Goal: Task Accomplishment & Management: Manage account settings

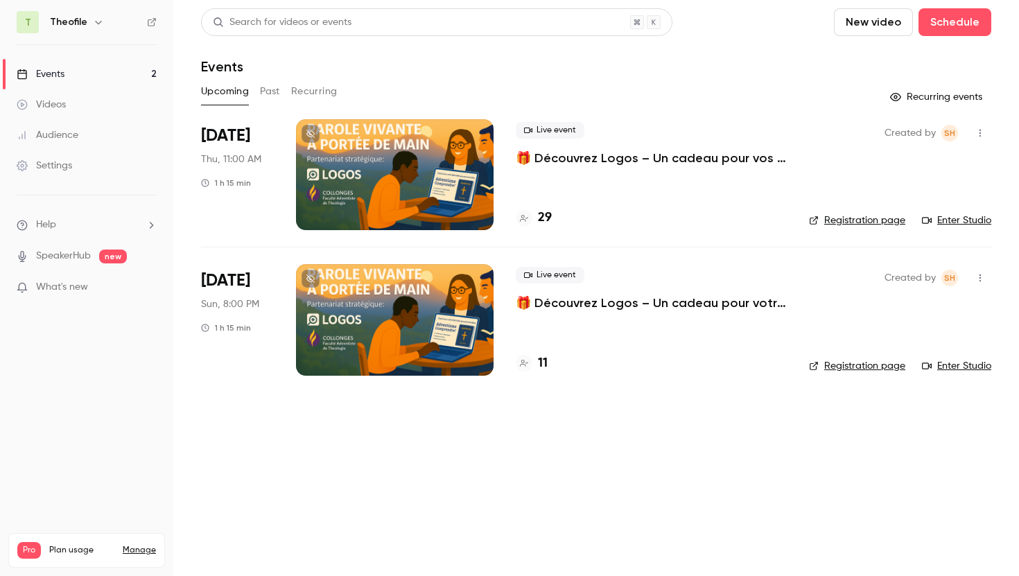
click at [612, 162] on p "🎁 Découvrez Logos – Un cadeau pour vos études de théologie" at bounding box center [651, 158] width 271 height 17
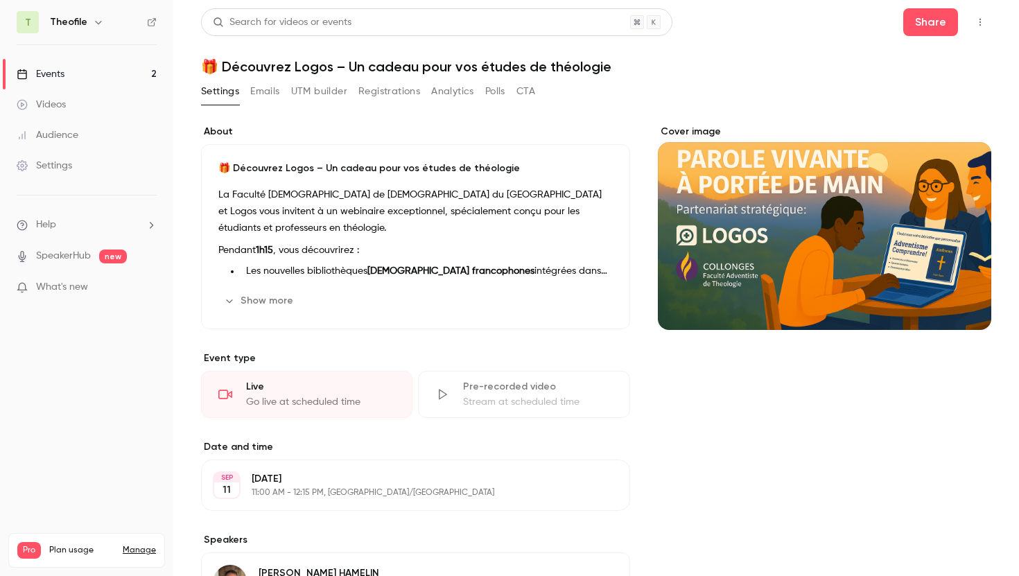
scroll to position [311, 0]
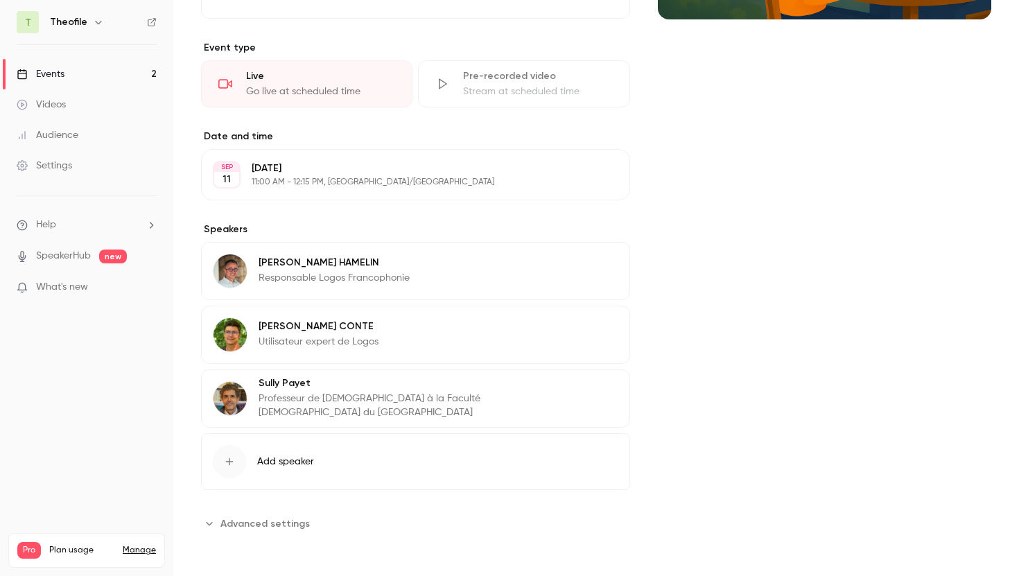
click at [280, 455] on span "Add speaker" at bounding box center [285, 462] width 57 height 14
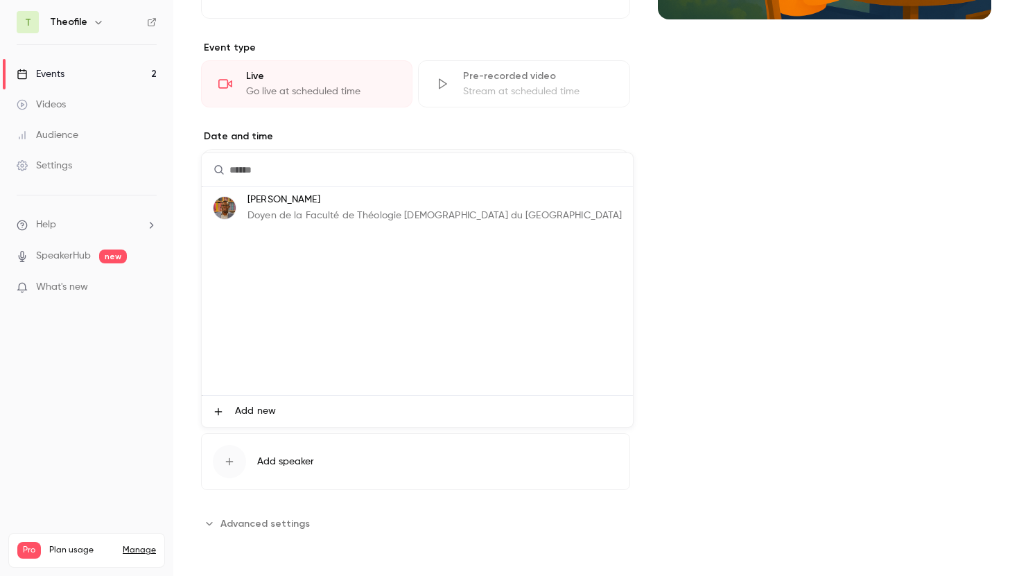
click at [274, 207] on div "[PERSON_NAME] Doyen de la Faculté de Théologie [DEMOGRAPHIC_DATA] du [GEOGRAPHI…" at bounding box center [435, 208] width 374 height 31
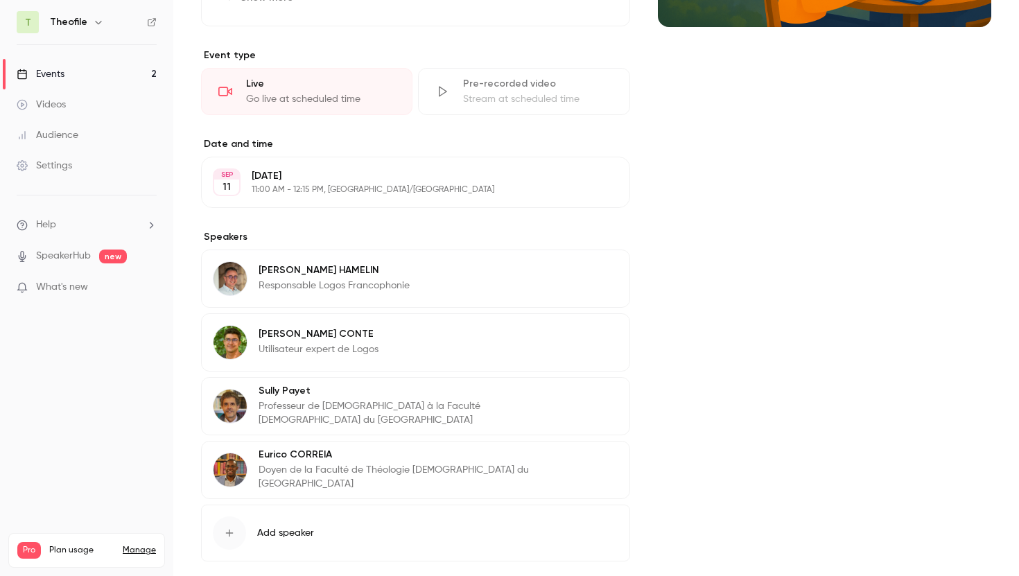
scroll to position [247, 0]
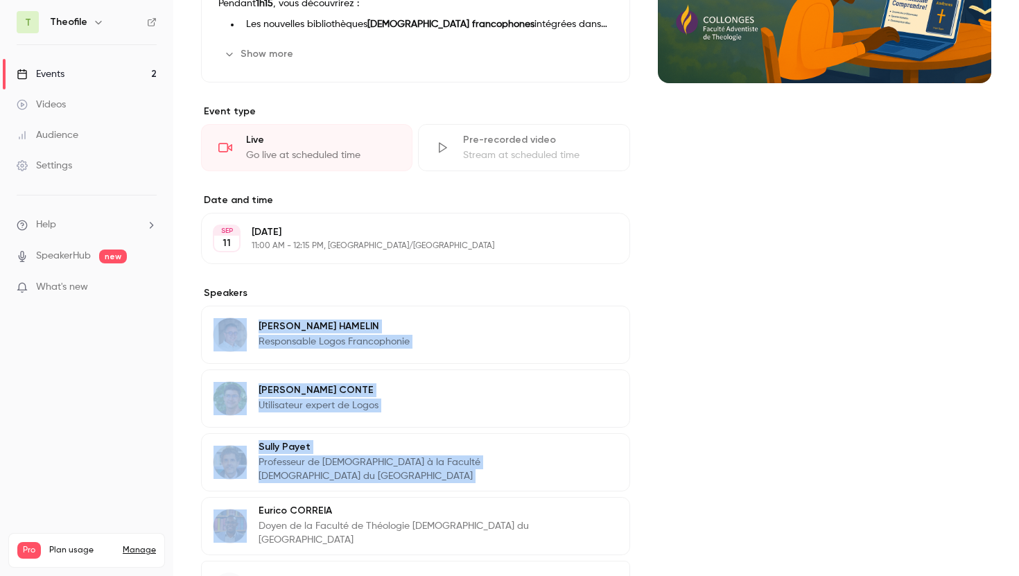
drag, startPoint x: 205, startPoint y: 524, endPoint x: 198, endPoint y: 347, distance: 176.3
click at [198, 347] on main "Search for videos or events Share 🎁 Découvrez Logos – Un cadeau pour vos études…" at bounding box center [596, 288] width 846 height 576
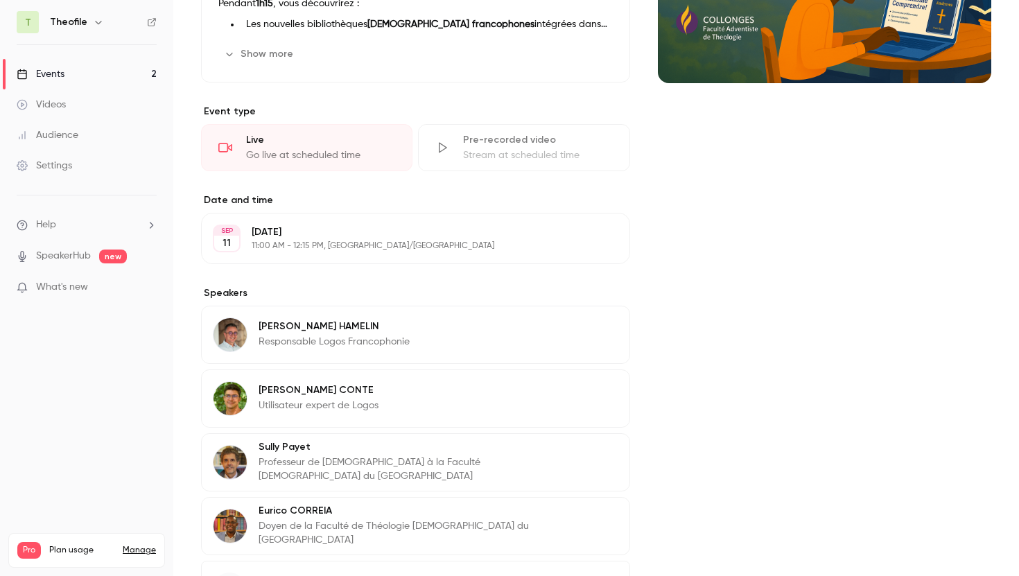
click at [658, 321] on div "Cover image" at bounding box center [825, 270] width 334 height 784
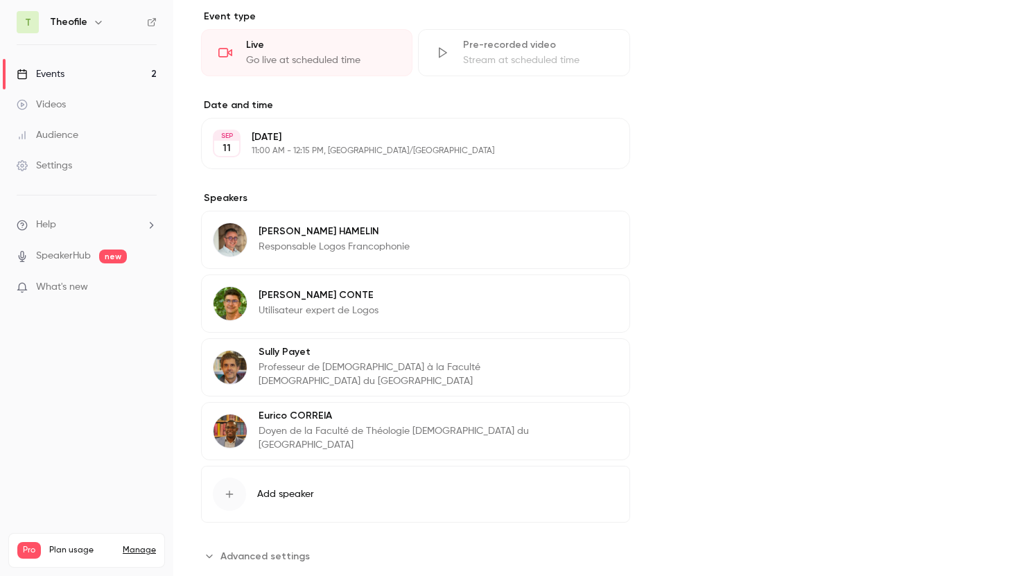
scroll to position [374, 0]
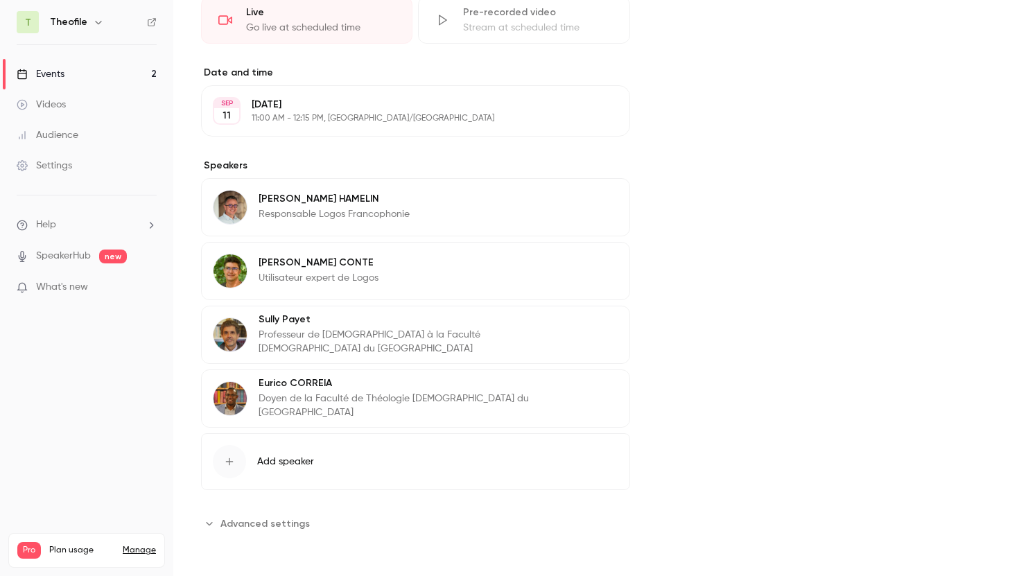
click at [588, 196] on button "Edit" at bounding box center [593, 201] width 51 height 22
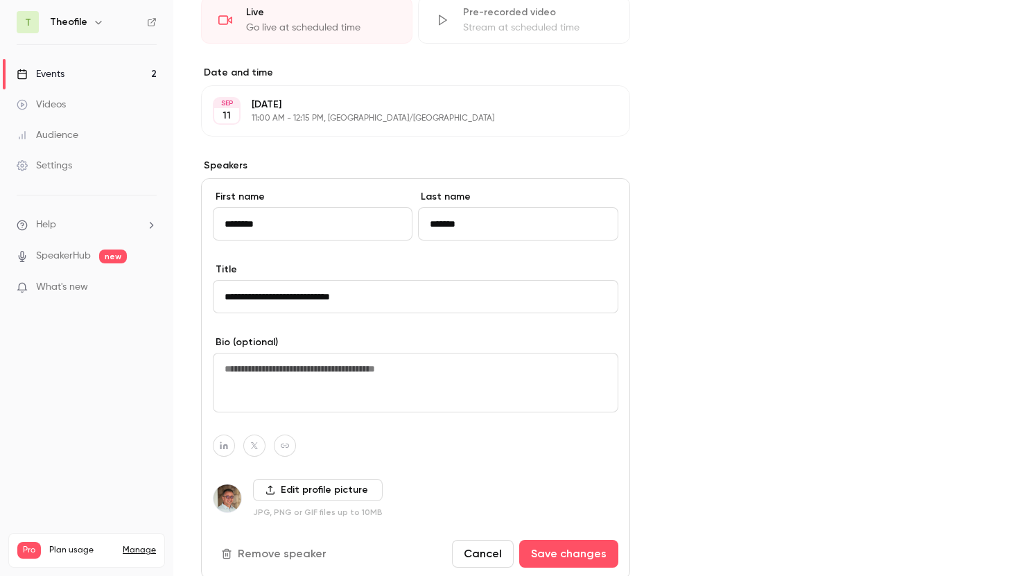
scroll to position [474, 0]
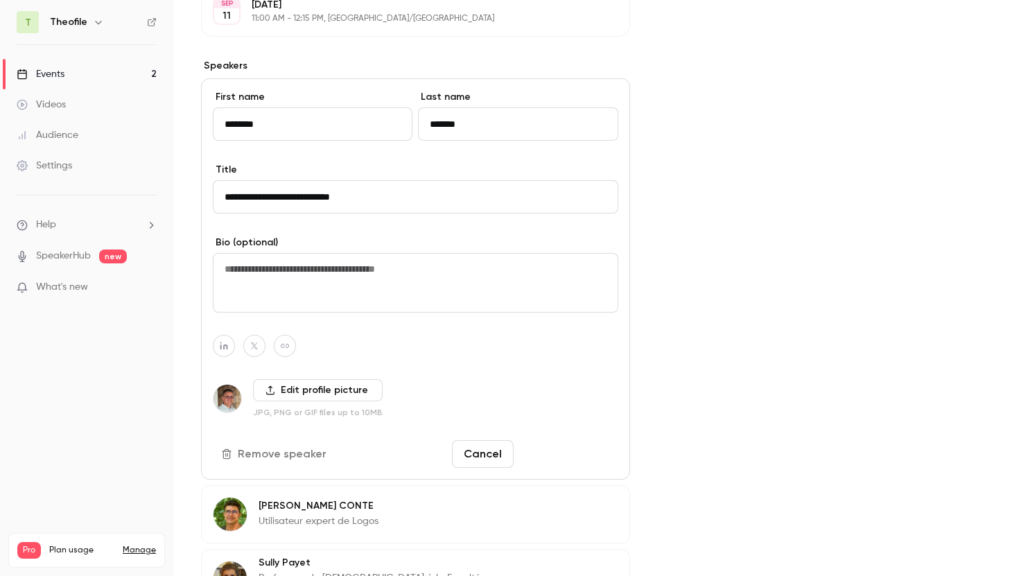
click at [560, 459] on button "Save changes" at bounding box center [568, 454] width 99 height 28
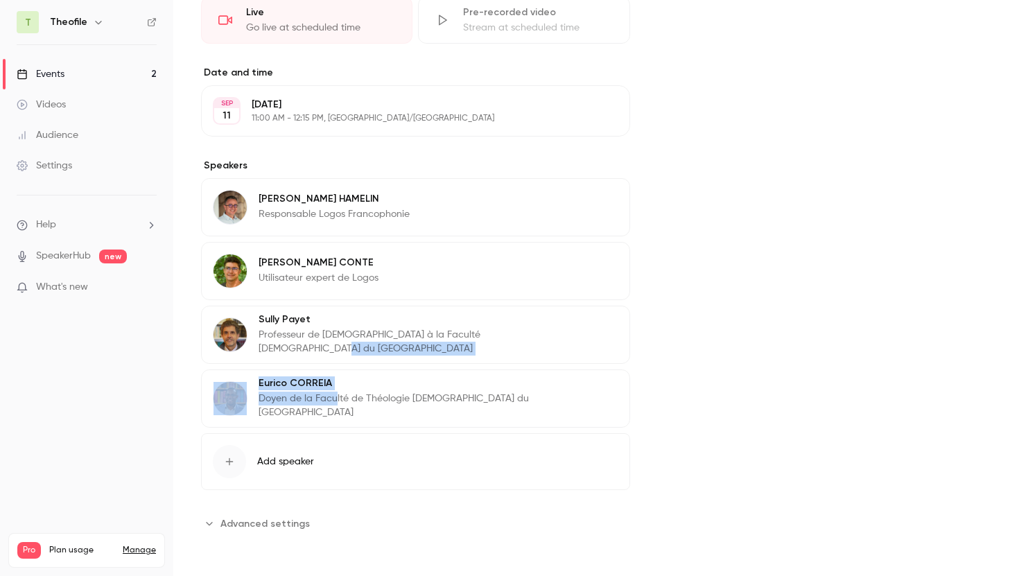
drag, startPoint x: 336, startPoint y: 408, endPoint x: 335, endPoint y: 347, distance: 61.7
click at [335, 347] on div "[PERSON_NAME] Responsable Logos Francophonie Edit [PERSON_NAME] Utilisateur exp…" at bounding box center [415, 303] width 429 height 250
click at [759, 340] on div "Cover image" at bounding box center [825, 142] width 334 height 784
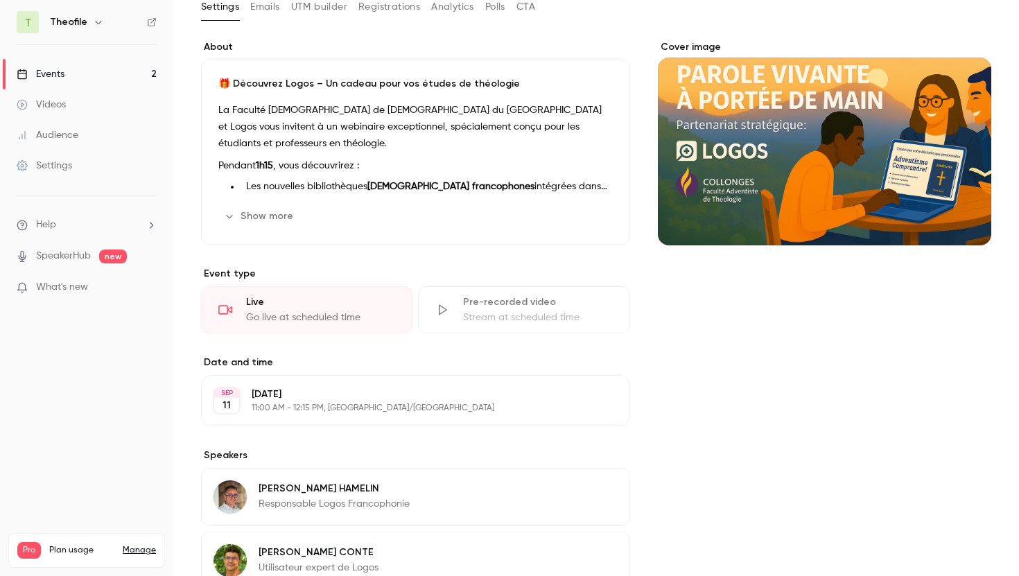
scroll to position [0, 0]
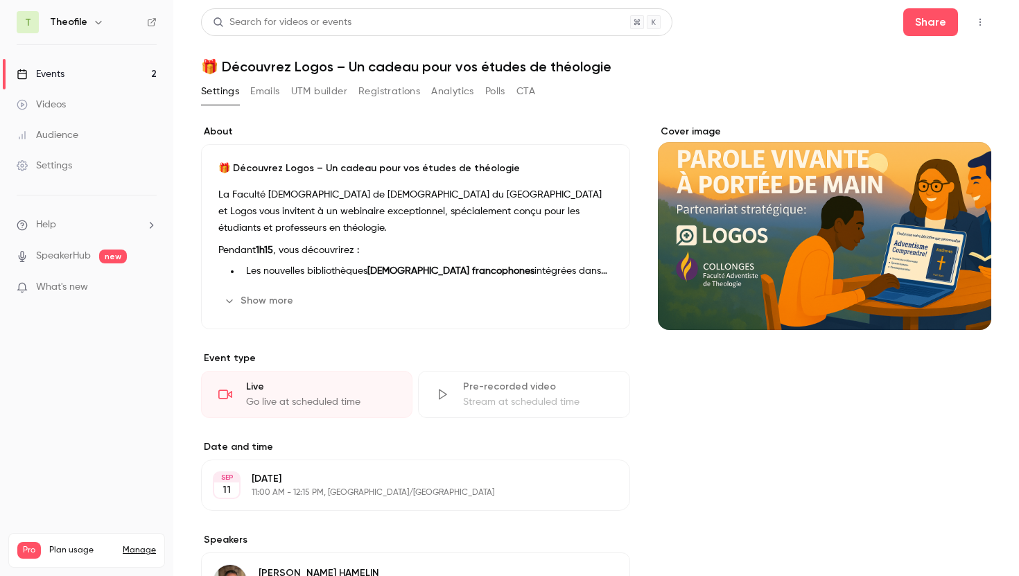
click at [51, 74] on div "Events" at bounding box center [41, 74] width 48 height 14
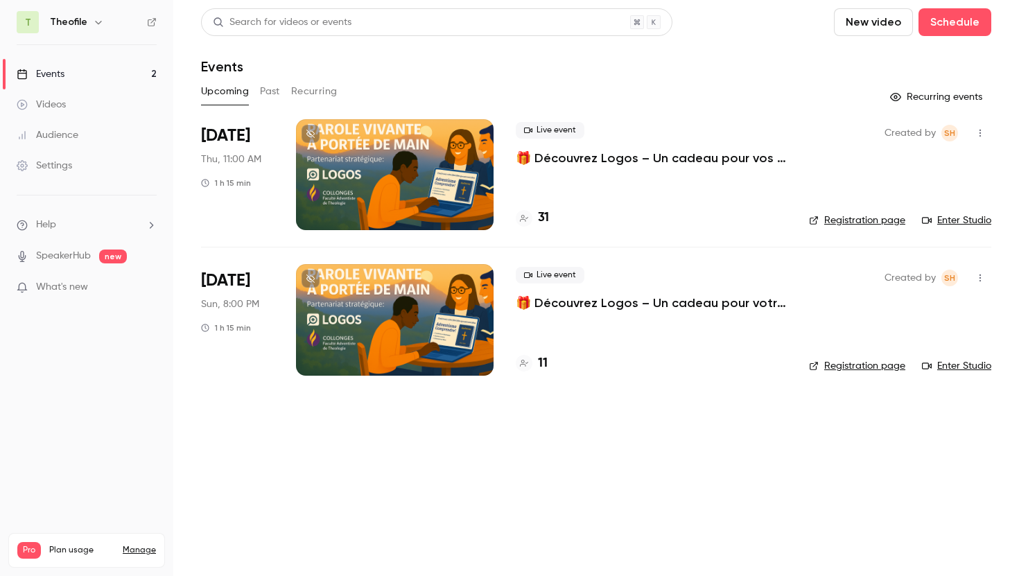
click at [572, 304] on p "🎁 Découvrez Logos – Un cadeau pour votre ministère" at bounding box center [651, 303] width 271 height 17
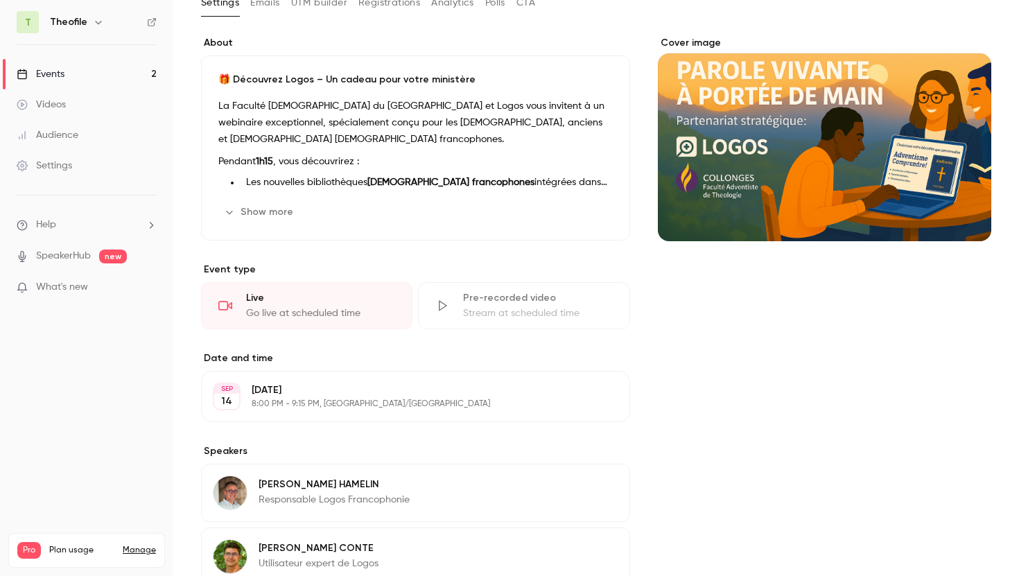
scroll to position [276, 0]
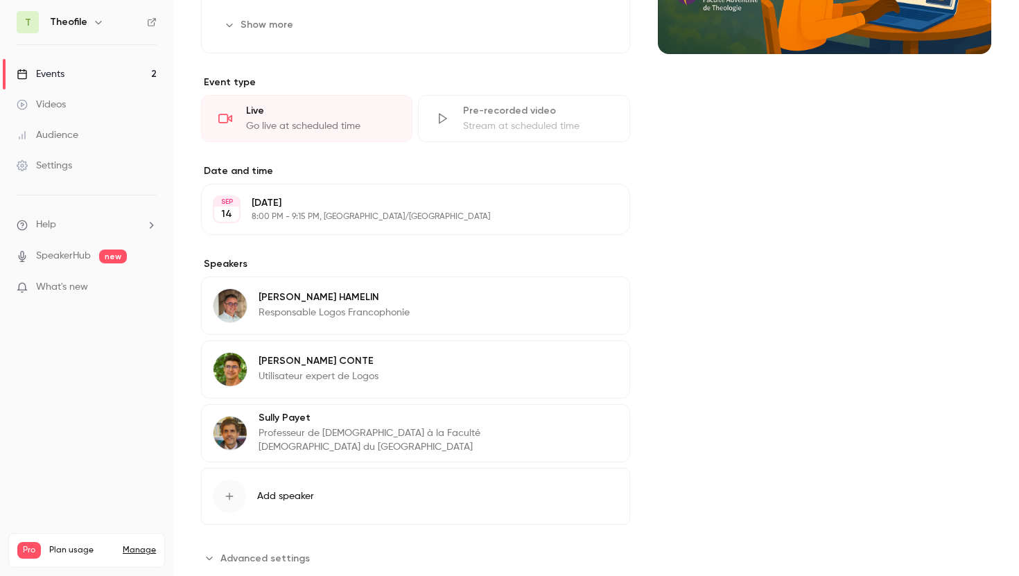
click at [307, 495] on span "Add speaker" at bounding box center [285, 497] width 57 height 14
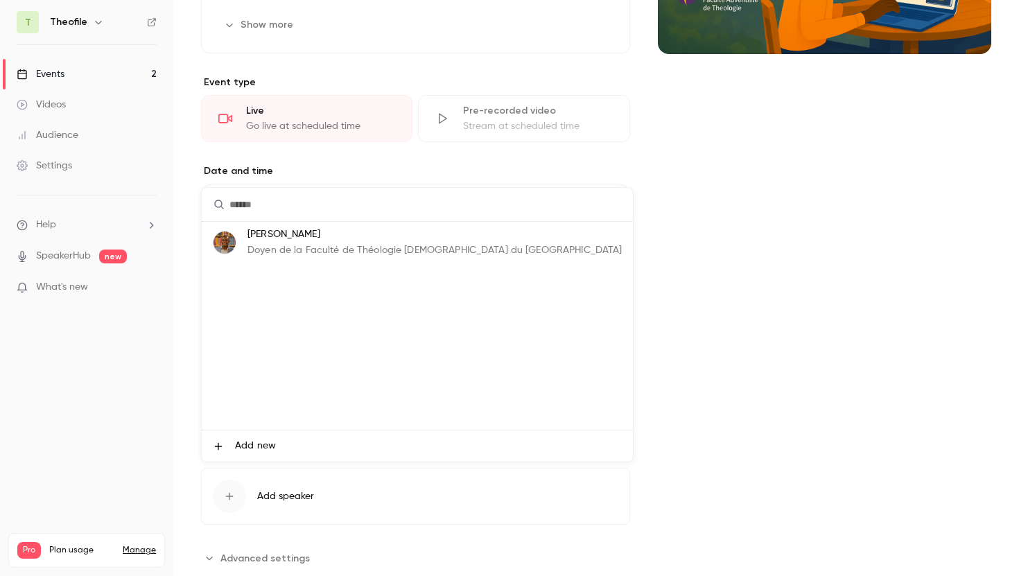
click at [338, 239] on p "[PERSON_NAME]" at bounding box center [435, 234] width 374 height 15
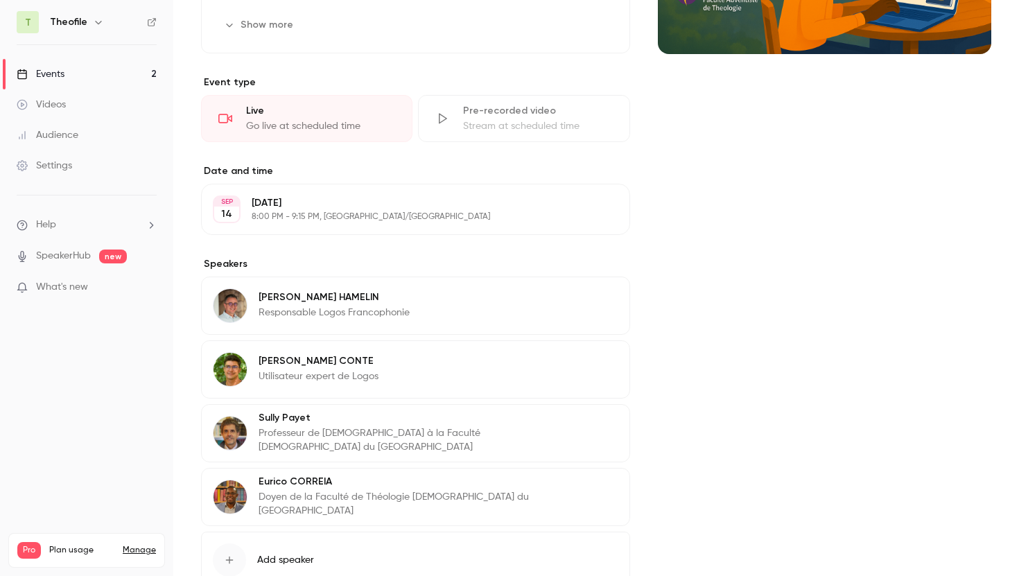
click at [587, 425] on button "Edit" at bounding box center [593, 427] width 51 height 22
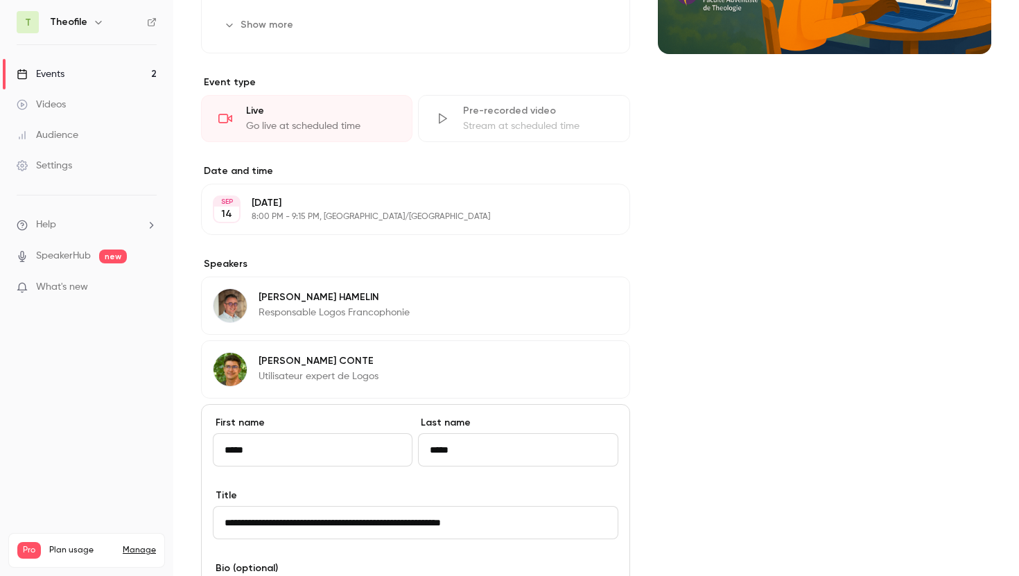
drag, startPoint x: 332, startPoint y: 524, endPoint x: 275, endPoint y: 525, distance: 57.6
click at [275, 525] on input "**********" at bounding box center [416, 522] width 406 height 33
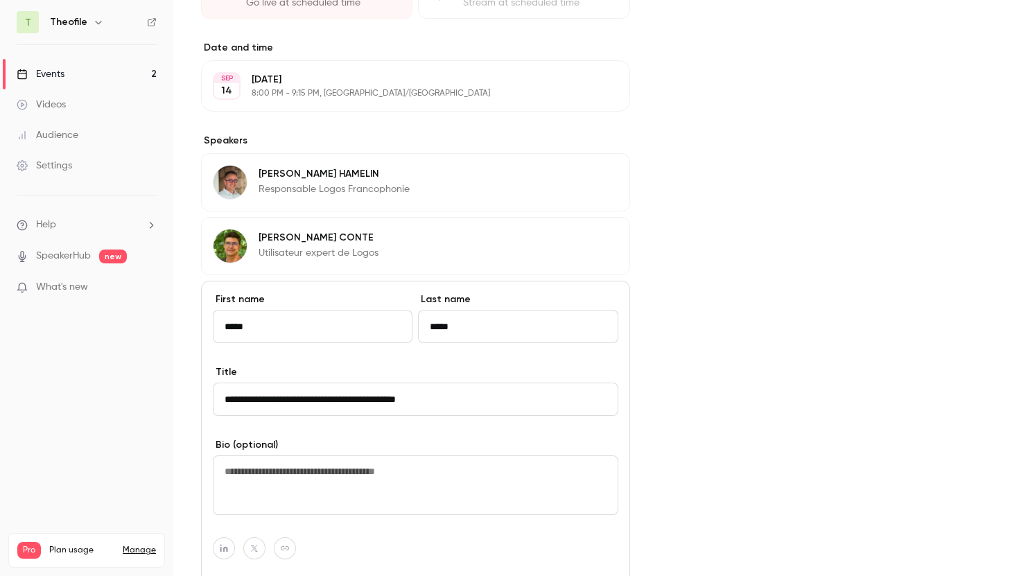
scroll to position [555, 0]
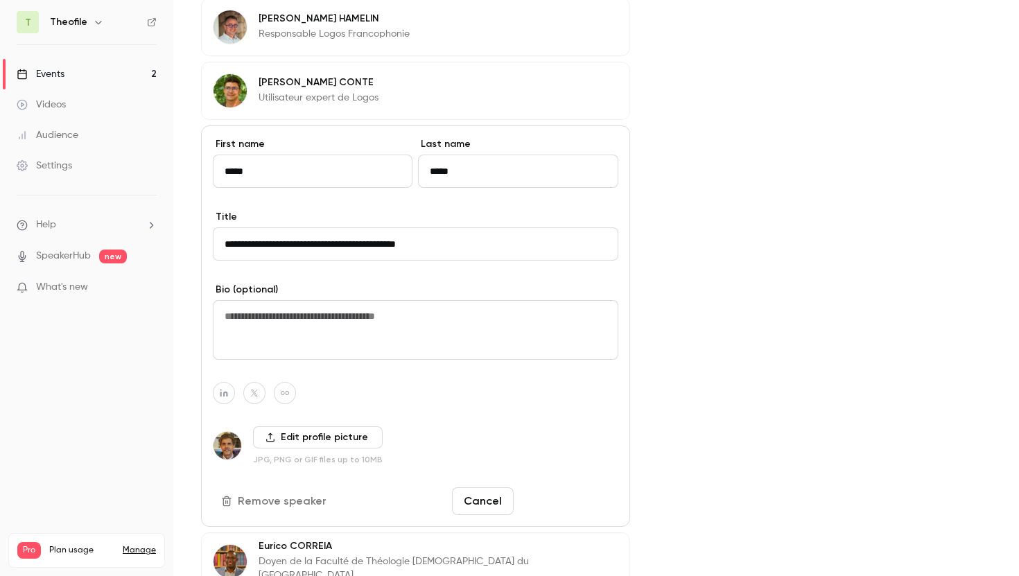
type input "**********"
click at [555, 503] on button "Save changes" at bounding box center [568, 502] width 99 height 28
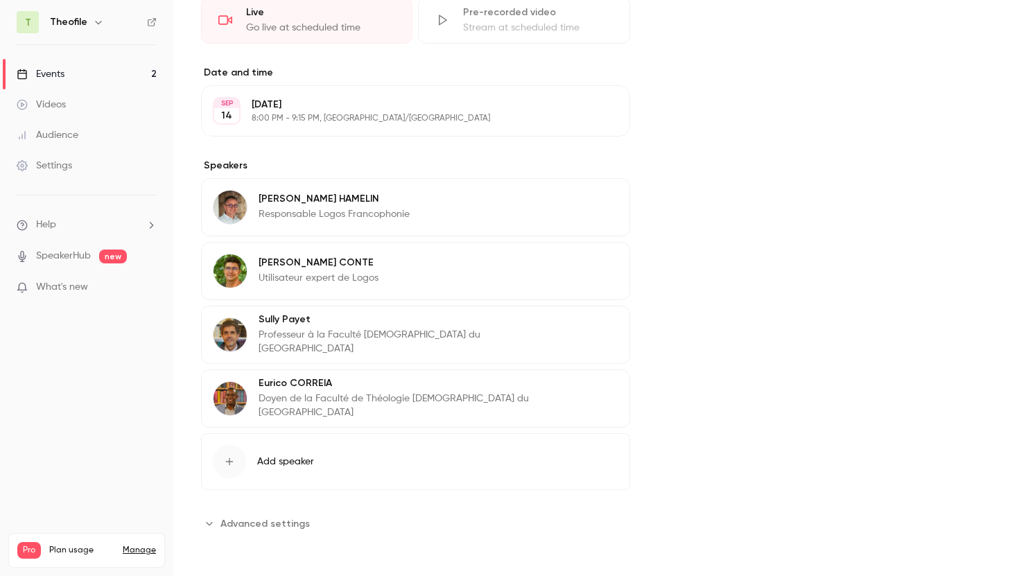
click at [587, 264] on button "Edit" at bounding box center [593, 265] width 51 height 22
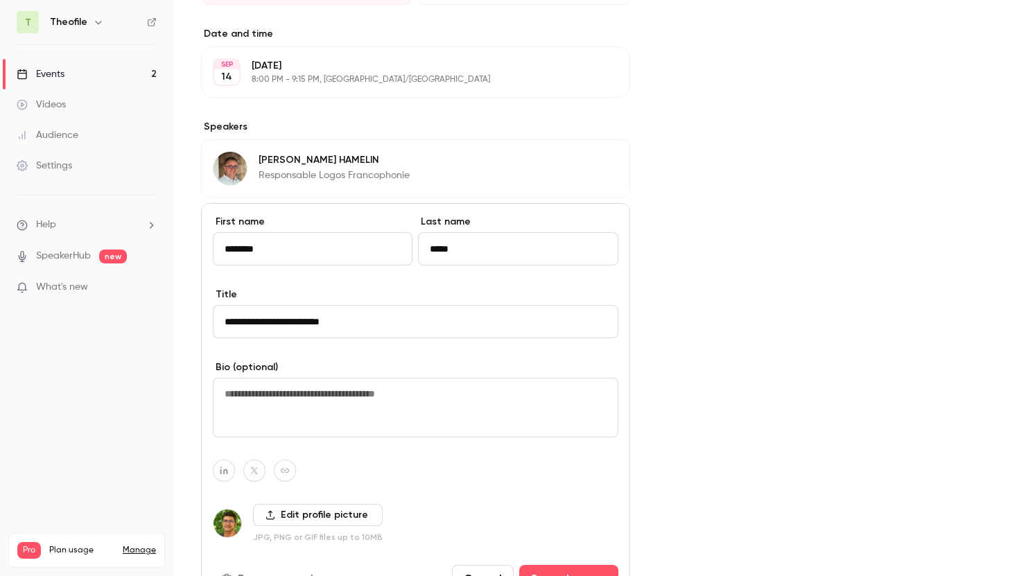
scroll to position [489, 0]
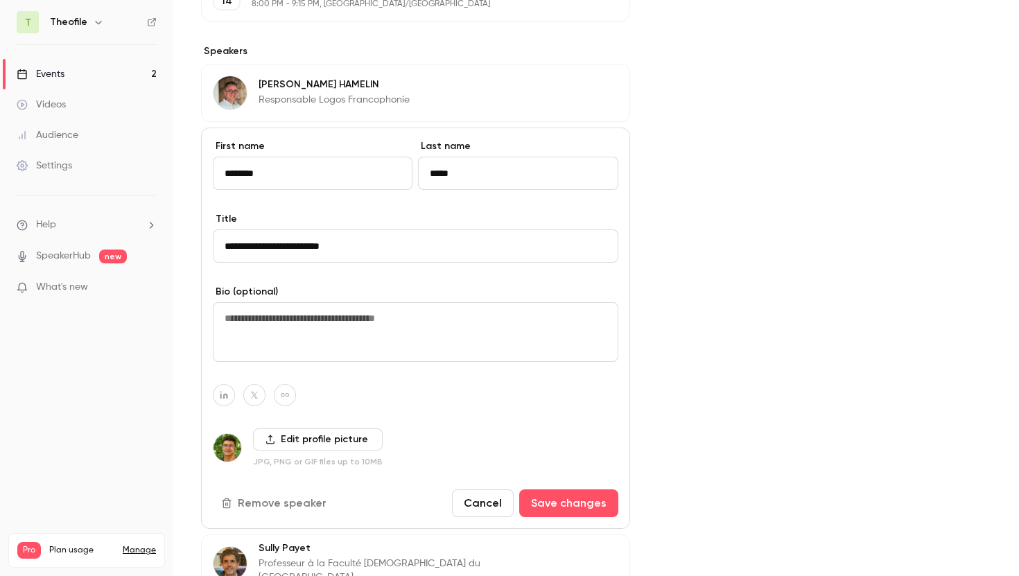
click at [227, 243] on input "**********" at bounding box center [416, 246] width 406 height 33
drag, startPoint x: 316, startPoint y: 248, endPoint x: 373, endPoint y: 246, distance: 57.6
click at [373, 246] on input "**********" at bounding box center [416, 246] width 406 height 33
type input "**********"
click at [561, 504] on button "Save changes" at bounding box center [568, 504] width 99 height 28
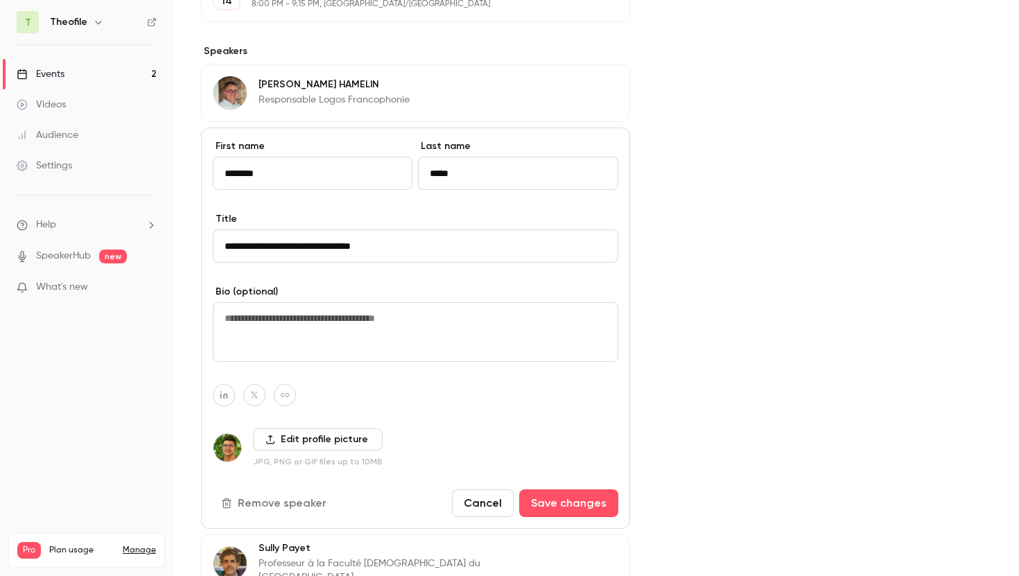
scroll to position [374, 0]
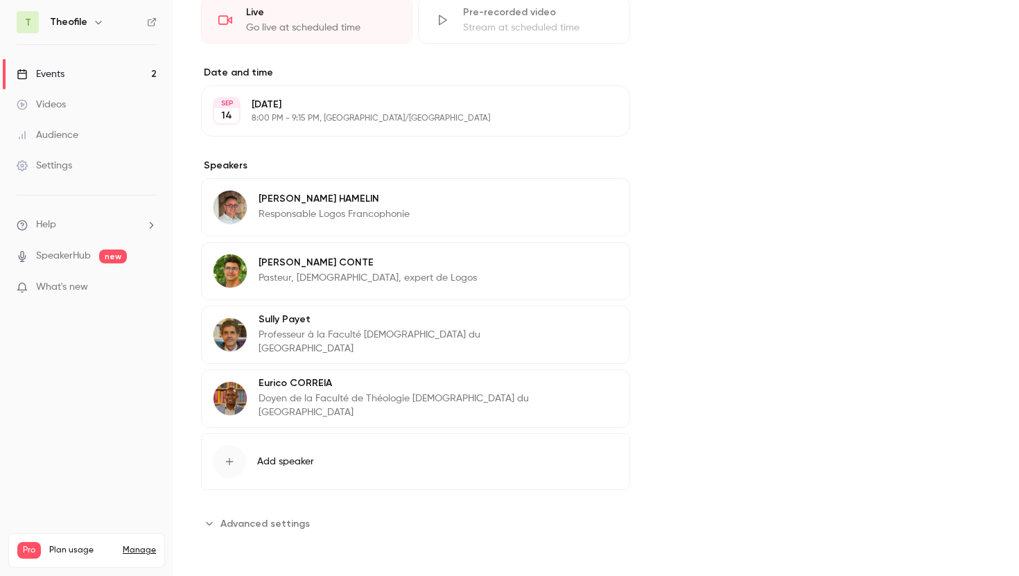
click at [589, 327] on button "Edit" at bounding box center [593, 329] width 51 height 22
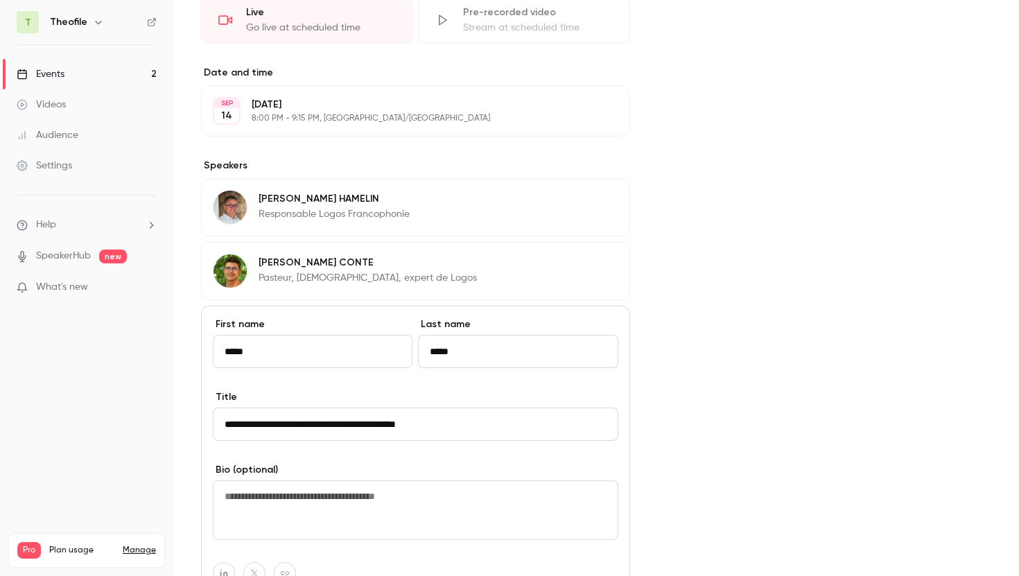
click at [376, 424] on input "**********" at bounding box center [416, 424] width 406 height 33
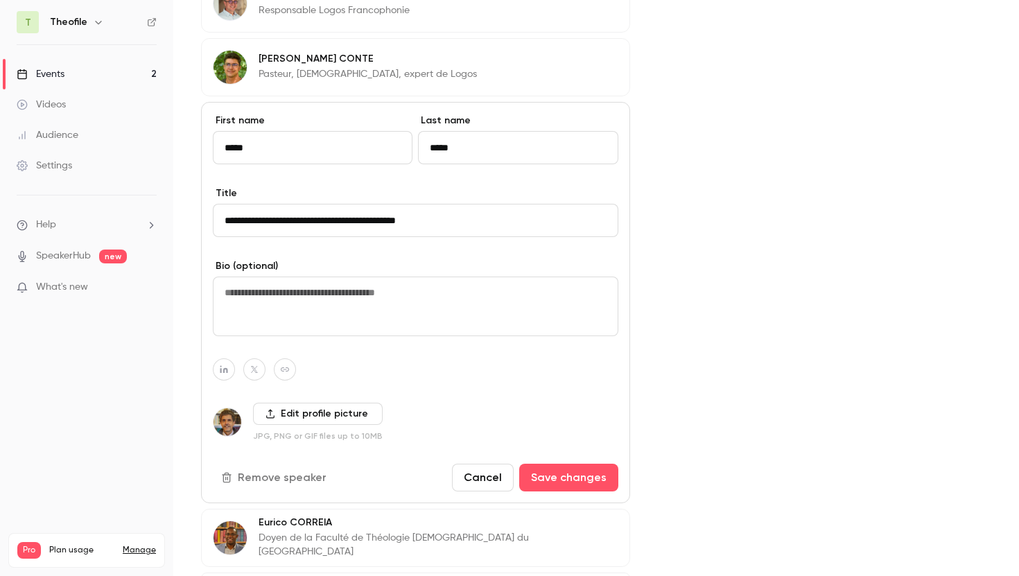
scroll to position [573, 0]
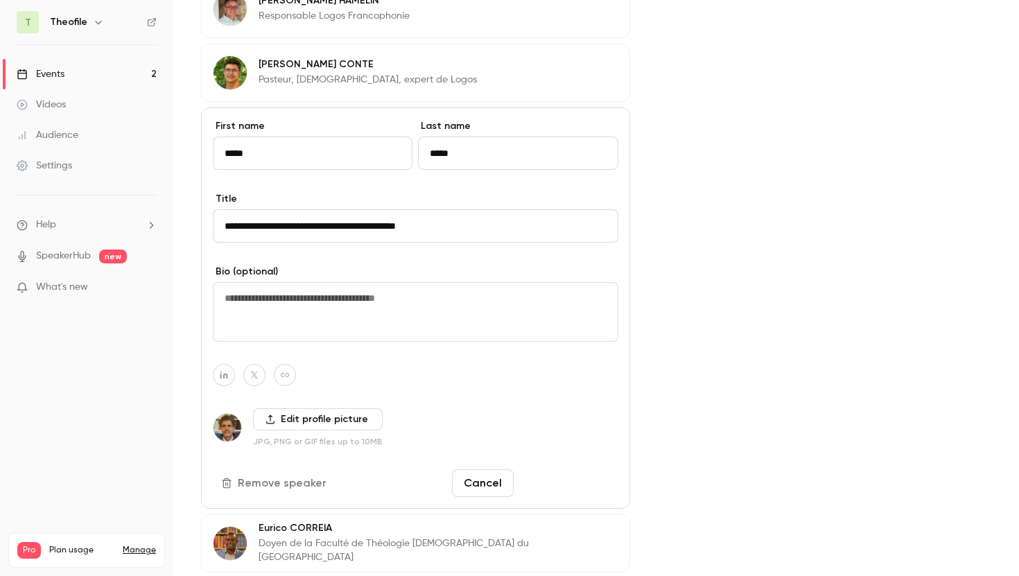
click at [551, 487] on button "Save changes" at bounding box center [568, 483] width 99 height 28
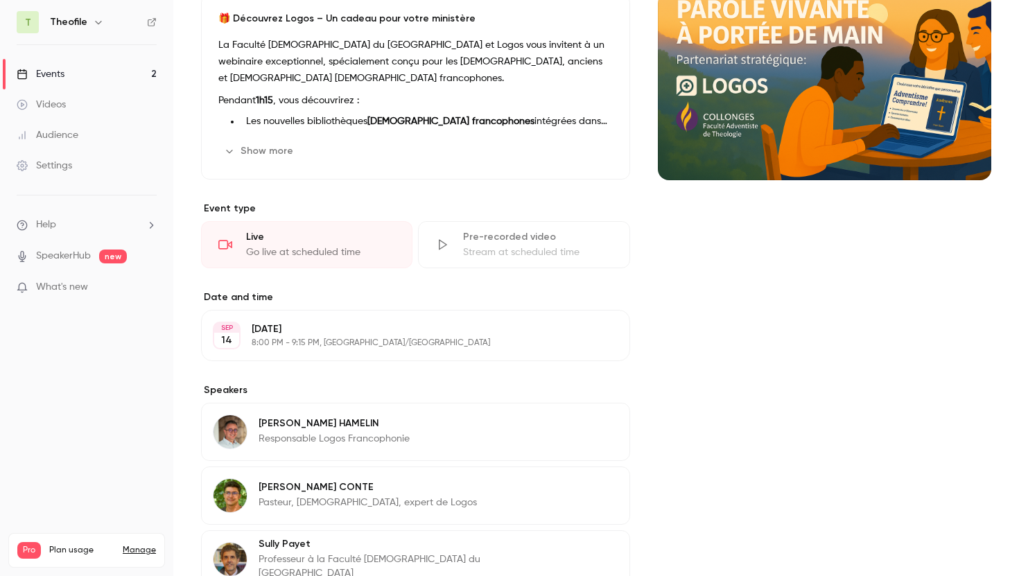
scroll to position [0, 0]
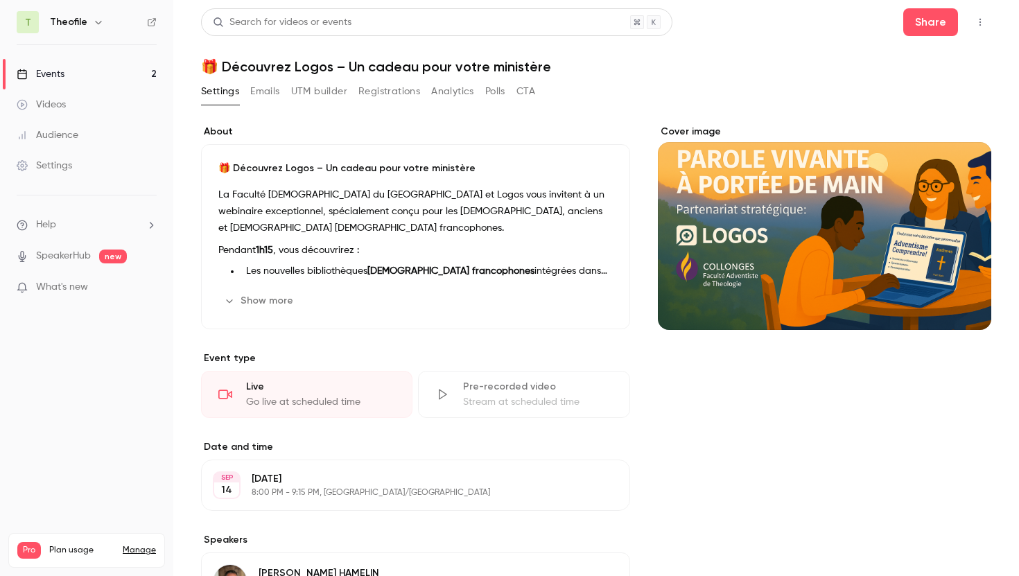
click at [264, 300] on button "Show more" at bounding box center [259, 301] width 83 height 22
